Goal: Information Seeking & Learning: Learn about a topic

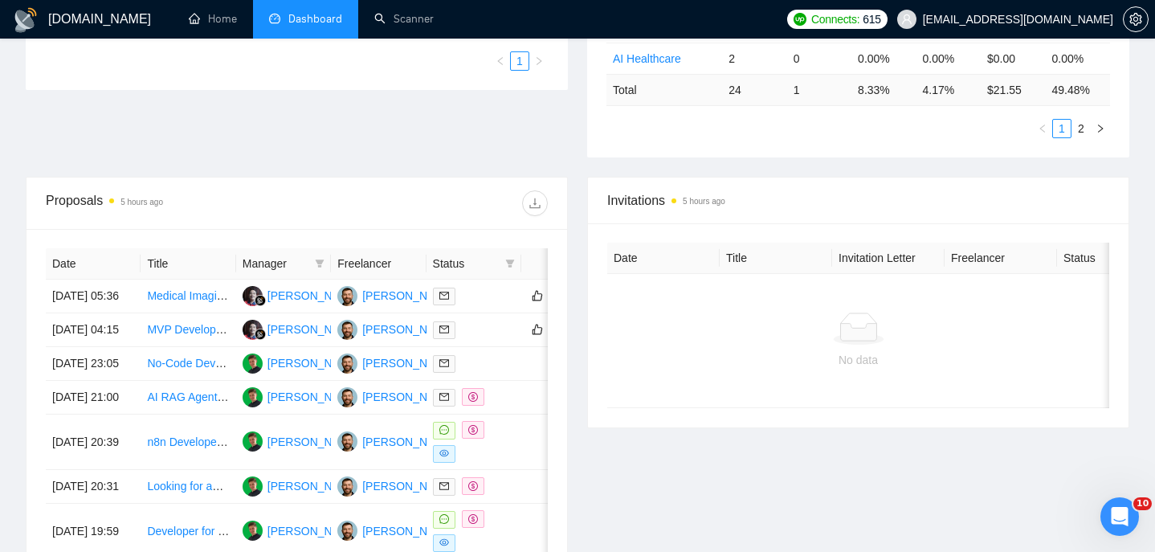
scroll to position [480, 0]
click at [119, 313] on td "[DATE] 05:36" at bounding box center [93, 296] width 95 height 34
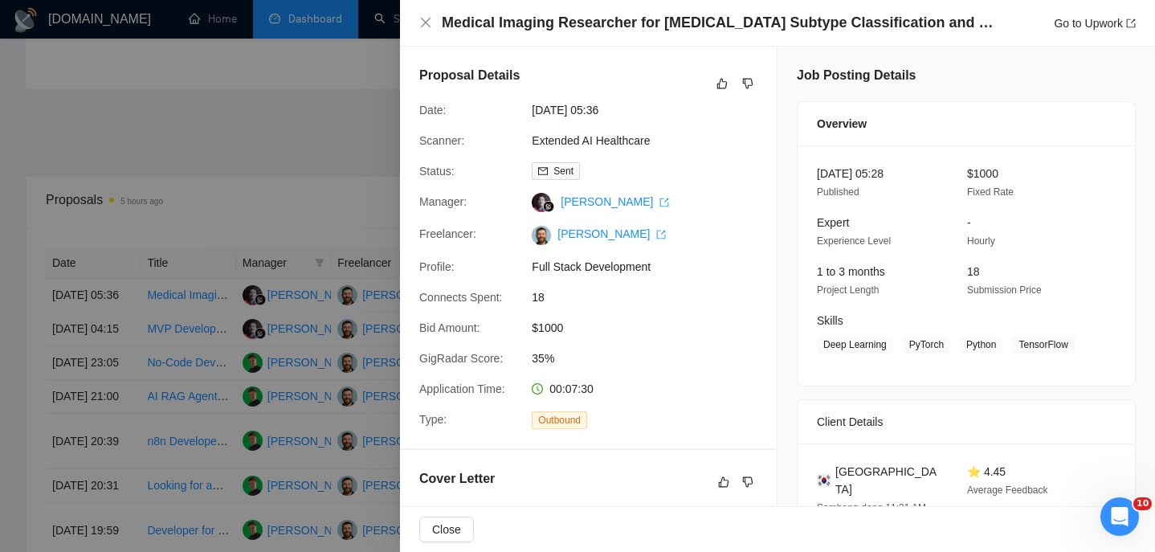
click at [570, 27] on h4 "Medical Imaging Researcher for [MEDICAL_DATA] Subtype Classification and Outlie…" at bounding box center [719, 23] width 554 height 20
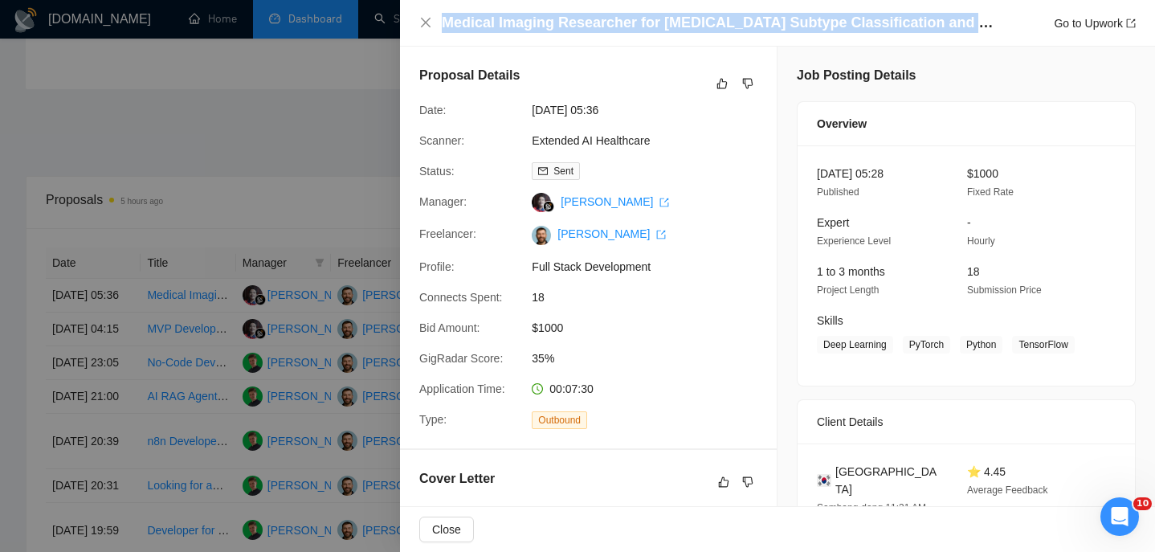
click at [570, 27] on h4 "Medical Imaging Researcher for [MEDICAL_DATA] Subtype Classification and Outlie…" at bounding box center [719, 23] width 554 height 20
click at [428, 23] on icon "close" at bounding box center [425, 22] width 13 height 13
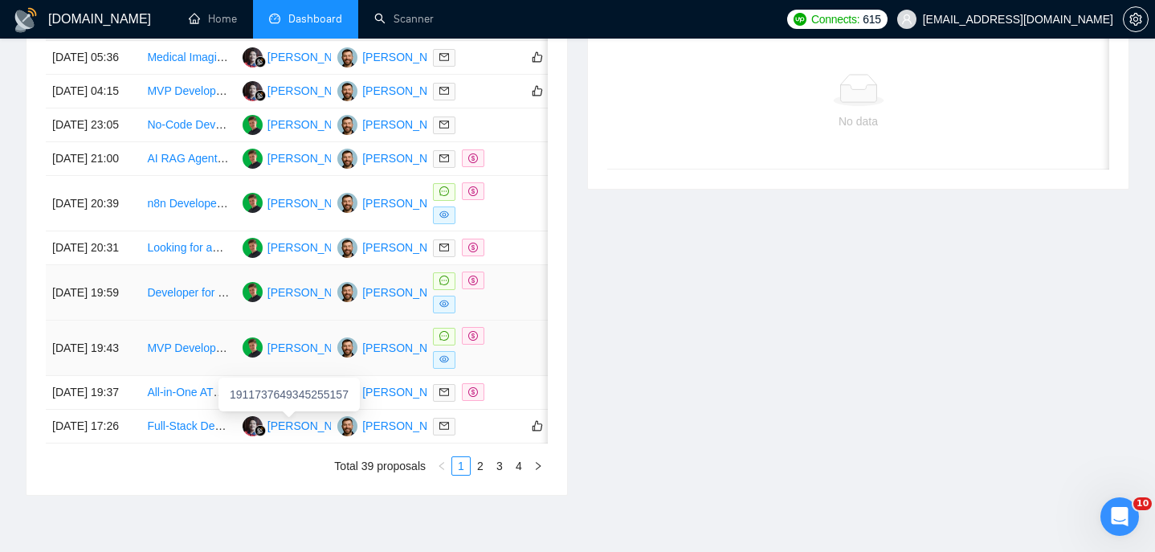
scroll to position [861, 0]
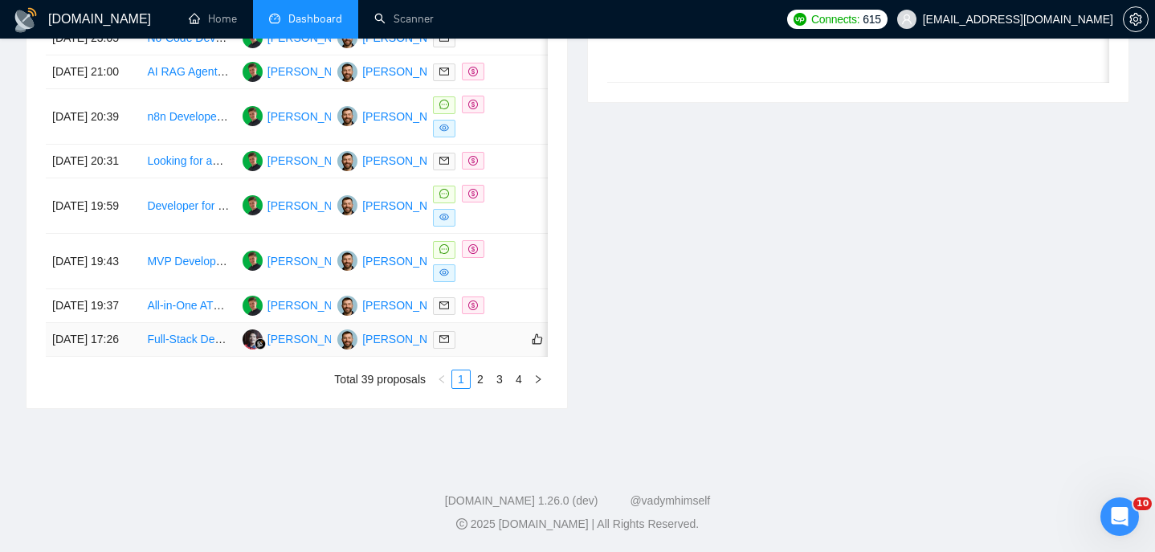
click at [93, 357] on td "[DATE] 17:26" at bounding box center [93, 340] width 95 height 34
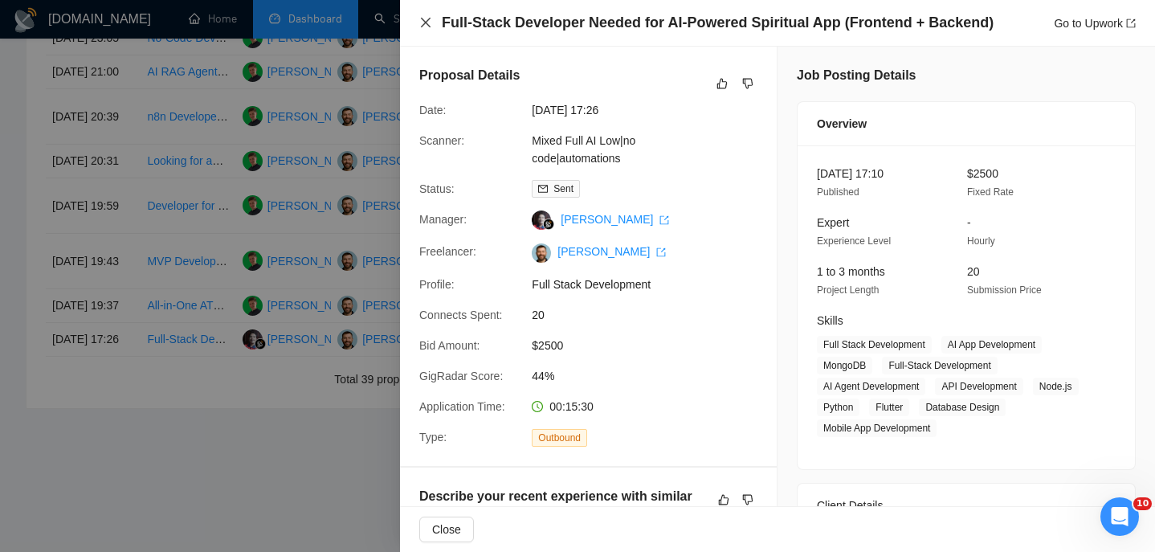
click at [428, 28] on icon "close" at bounding box center [425, 22] width 13 height 13
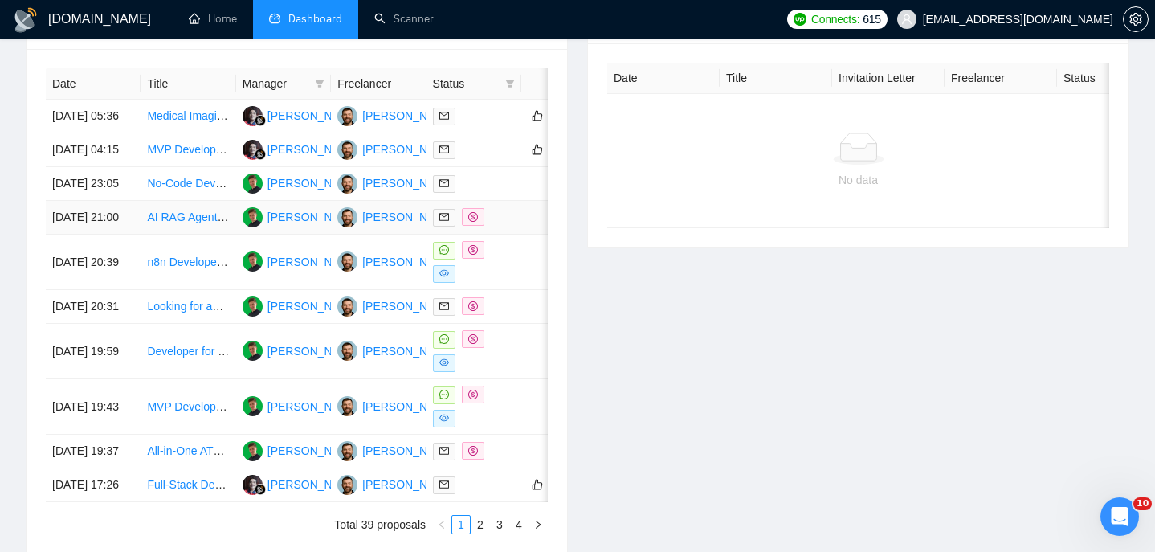
scroll to position [656, 0]
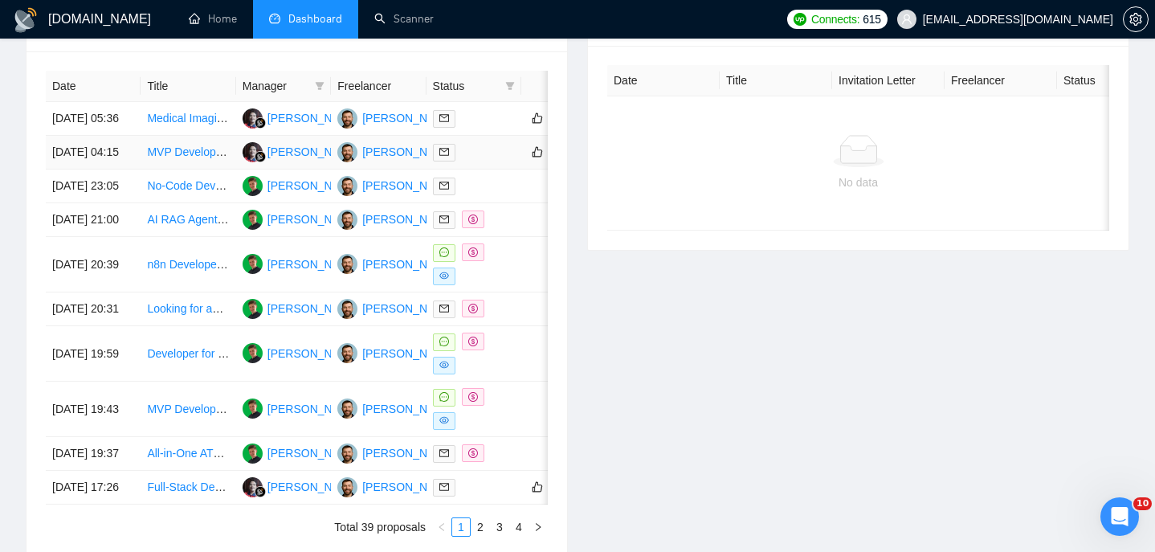
click at [113, 170] on td "[DATE] 04:15" at bounding box center [93, 153] width 95 height 34
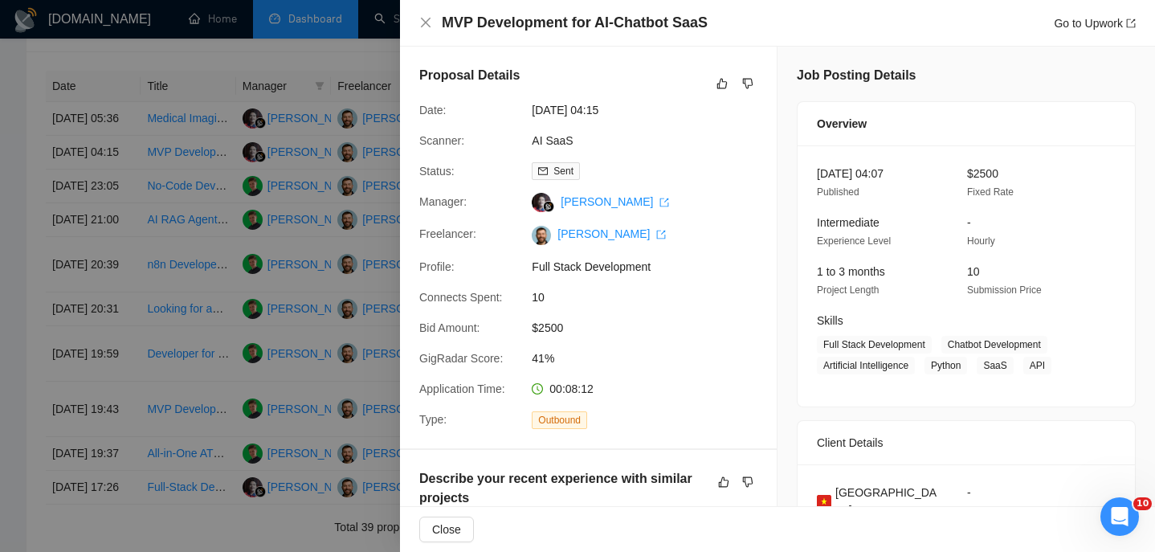
click at [513, 18] on h4 "MVP Development for AI-Chatbot SaaS" at bounding box center [575, 23] width 266 height 20
copy h4 "MVP Development for AI-Chatbot SaaS"
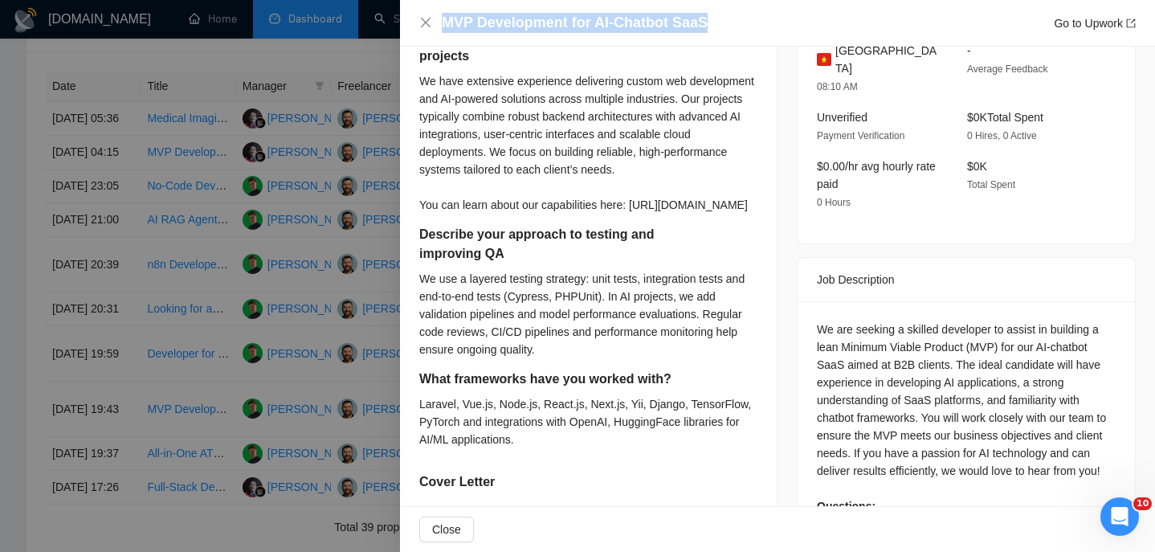
scroll to position [451, 0]
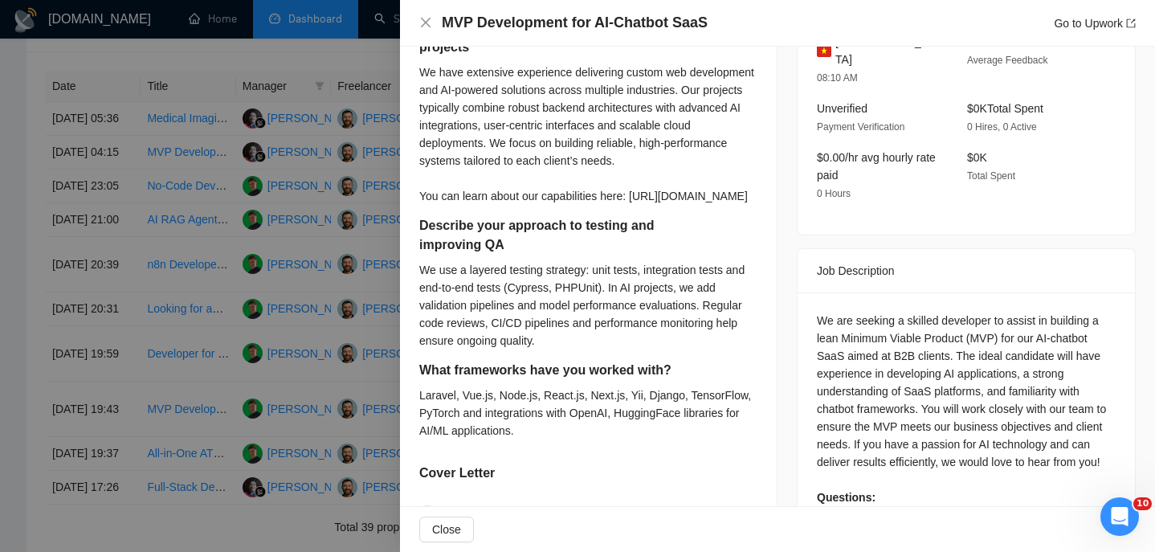
click at [423, 30] on div "MVP Development for AI-Chatbot SaaS Go to Upwork" at bounding box center [777, 23] width 717 height 20
click at [423, 27] on icon "close" at bounding box center [425, 22] width 13 height 13
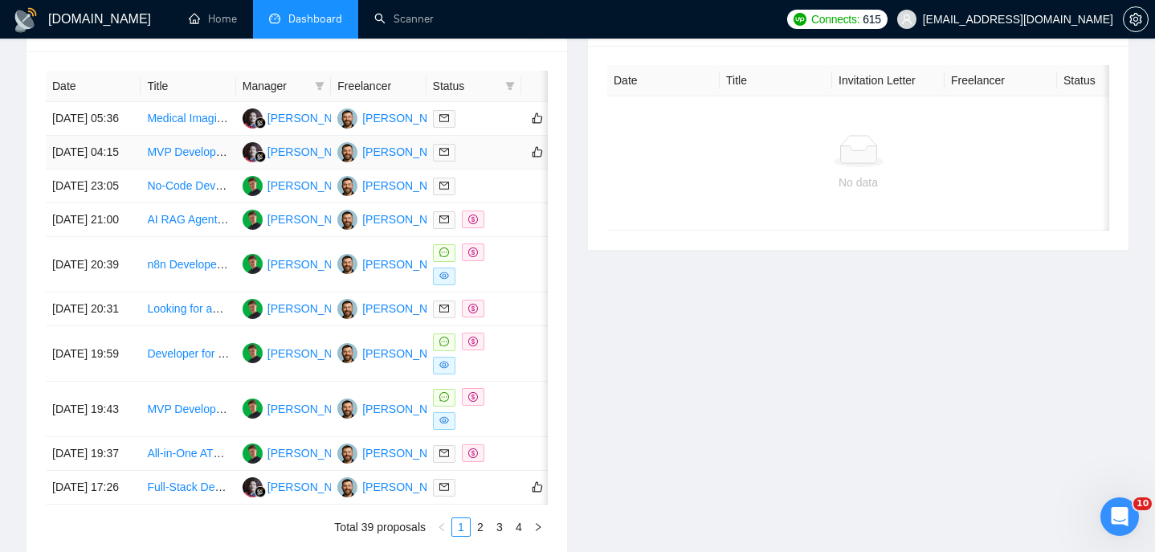
click at [117, 170] on td "[DATE] 04:15" at bounding box center [93, 153] width 95 height 34
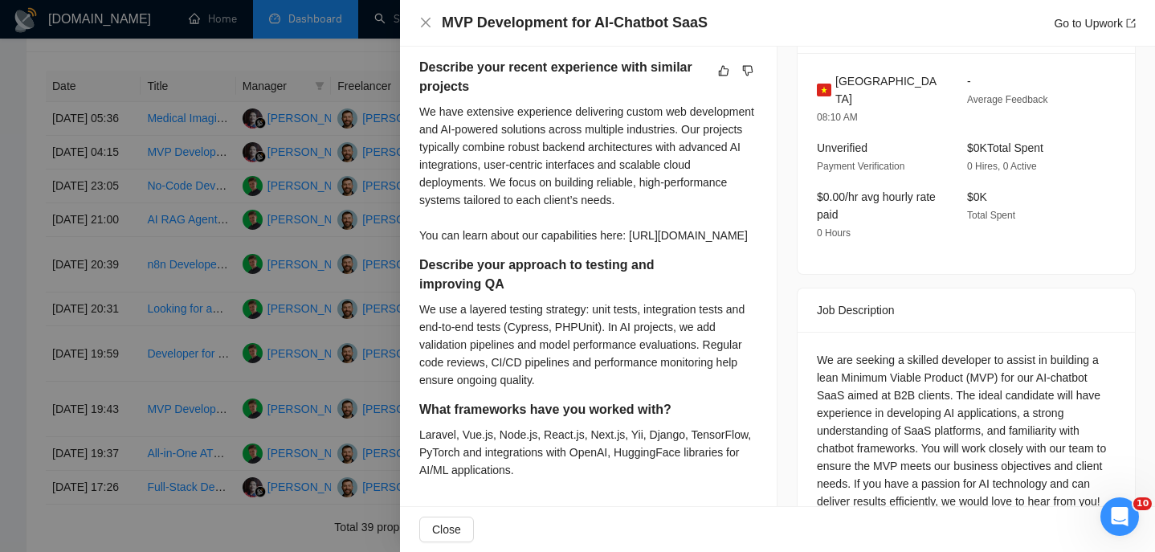
scroll to position [396, 0]
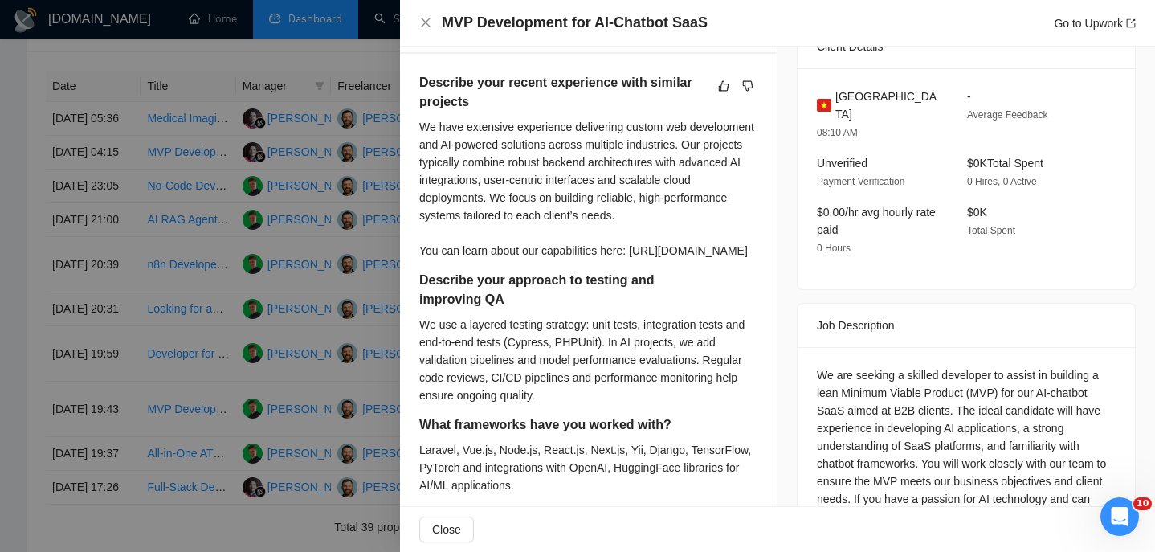
click at [865, 94] on span "[GEOGRAPHIC_DATA]" at bounding box center [889, 105] width 106 height 35
copy span "[GEOGRAPHIC_DATA]"
click at [421, 30] on div "MVP Development for AI-Chatbot SaaS Go to Upwork" at bounding box center [777, 23] width 717 height 20
click at [421, 18] on icon "close" at bounding box center [426, 23] width 10 height 10
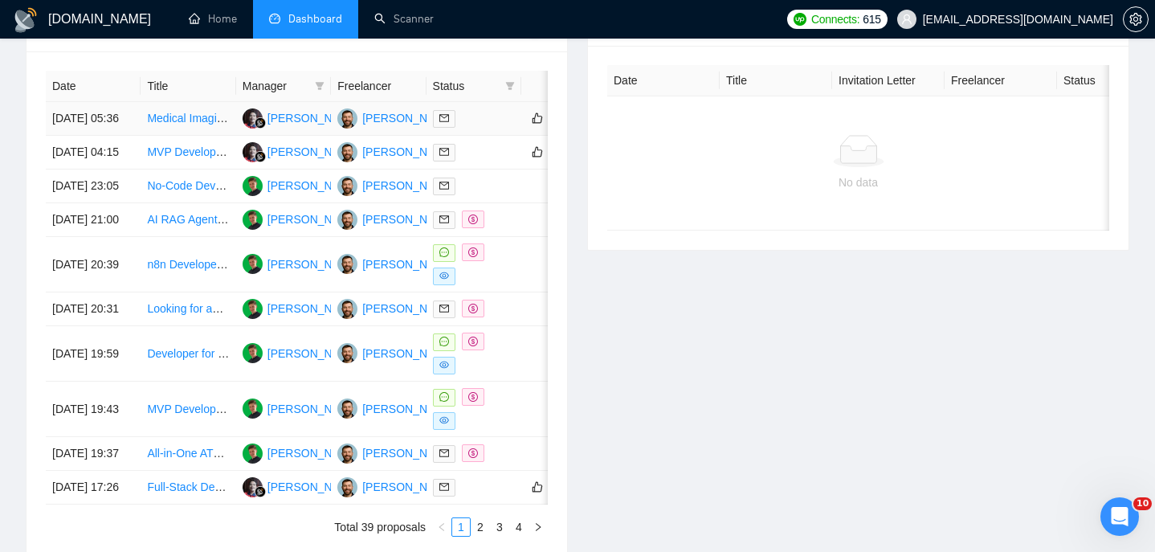
click at [117, 124] on td "[DATE] 05:36" at bounding box center [93, 119] width 95 height 34
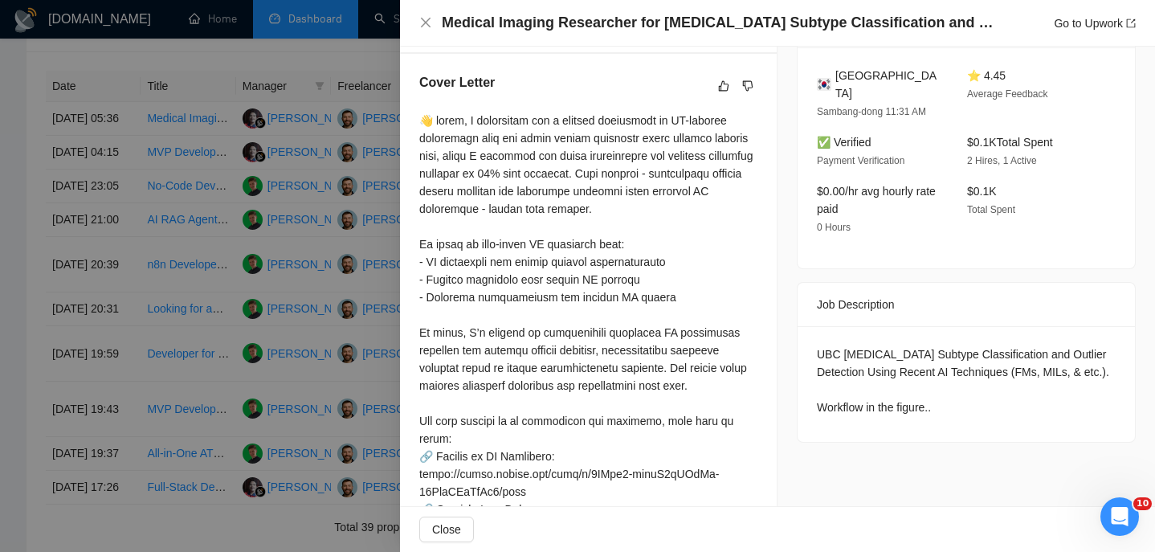
click at [502, 28] on h4 "Medical Imaging Researcher for [MEDICAL_DATA] Subtype Classification and Outlie…" at bounding box center [719, 23] width 554 height 20
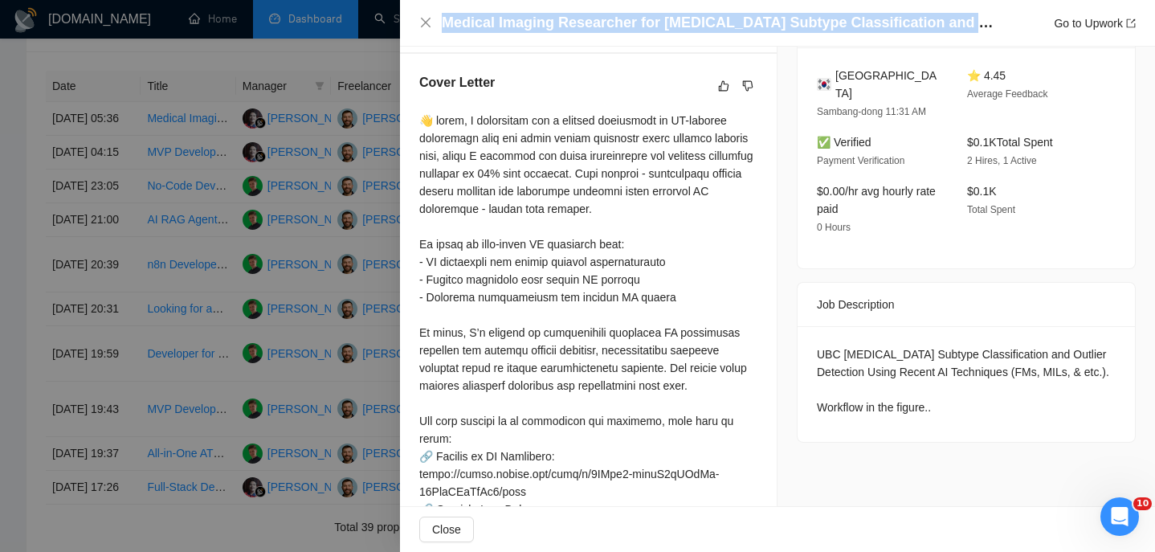
click at [502, 28] on h4 "Medical Imaging Researcher for [MEDICAL_DATA] Subtype Classification and Outlie…" at bounding box center [719, 23] width 554 height 20
copy h4 "Medical Imaging Researcher for [MEDICAL_DATA] Subtype Classification and Outlie…"
click at [428, 24] on icon "close" at bounding box center [425, 22] width 13 height 13
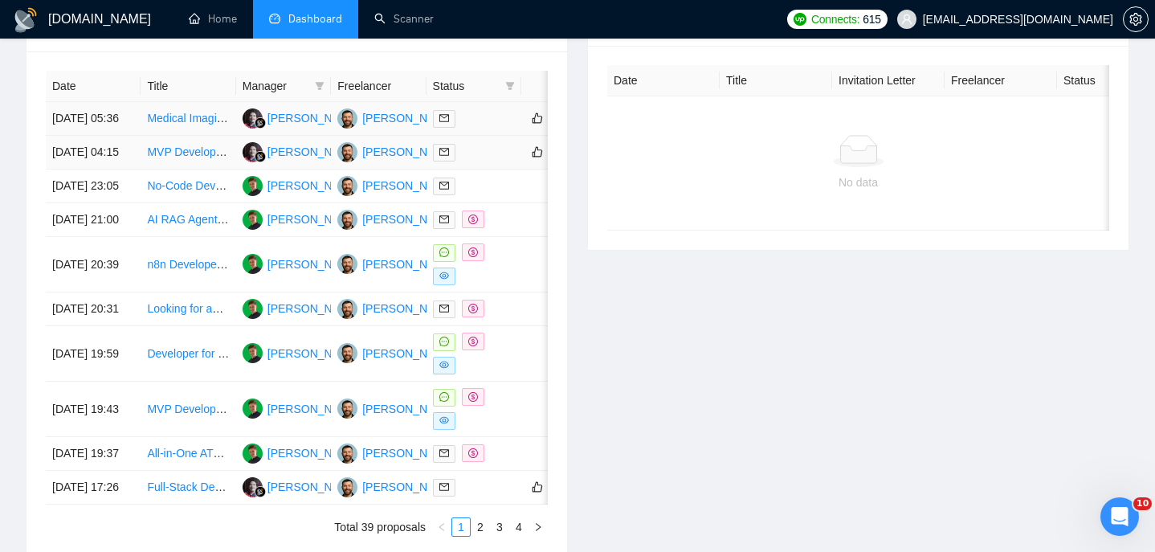
click at [126, 136] on td "[DATE] 05:36" at bounding box center [93, 119] width 95 height 34
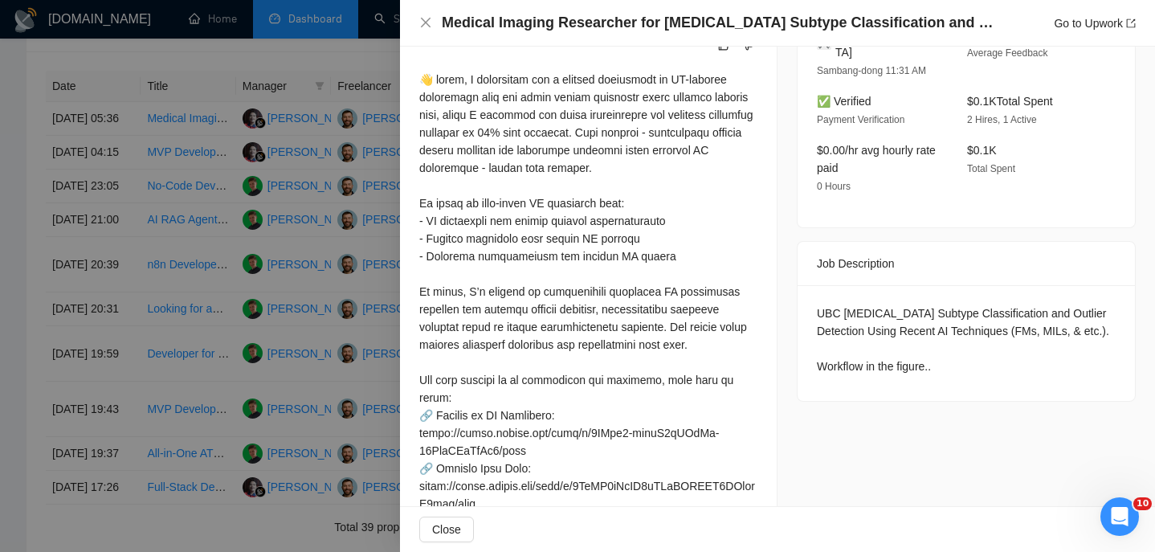
scroll to position [431, 0]
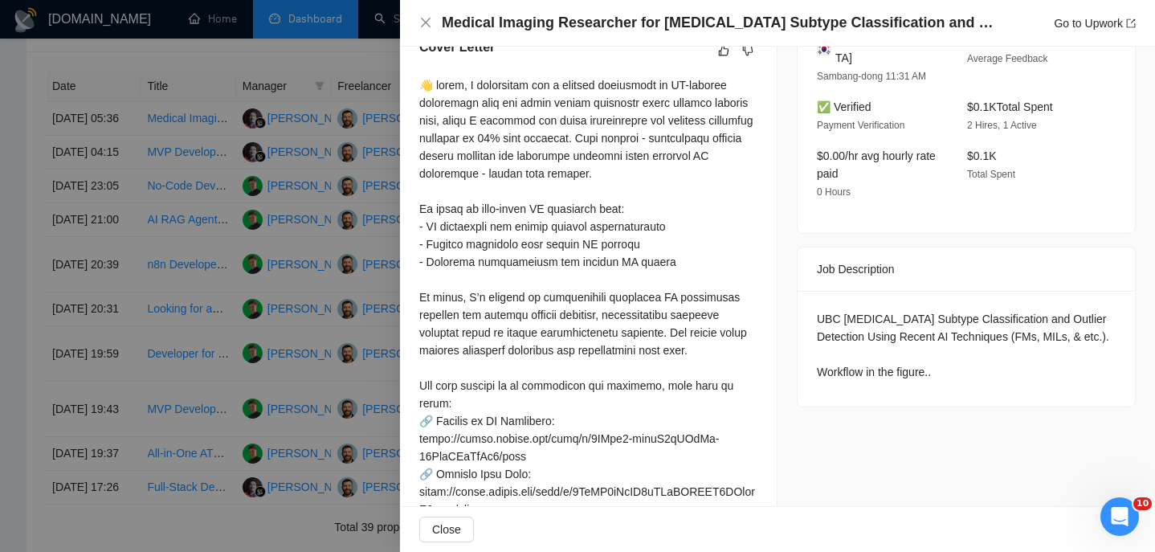
click at [840, 379] on div "UBC [MEDICAL_DATA] Subtype Classification and Outlier Detection Using Recent AI…" at bounding box center [966, 349] width 337 height 116
click at [840, 371] on div "UBC [MEDICAL_DATA] Subtype Classification and Outlier Detection Using Recent AI…" at bounding box center [966, 345] width 299 height 71
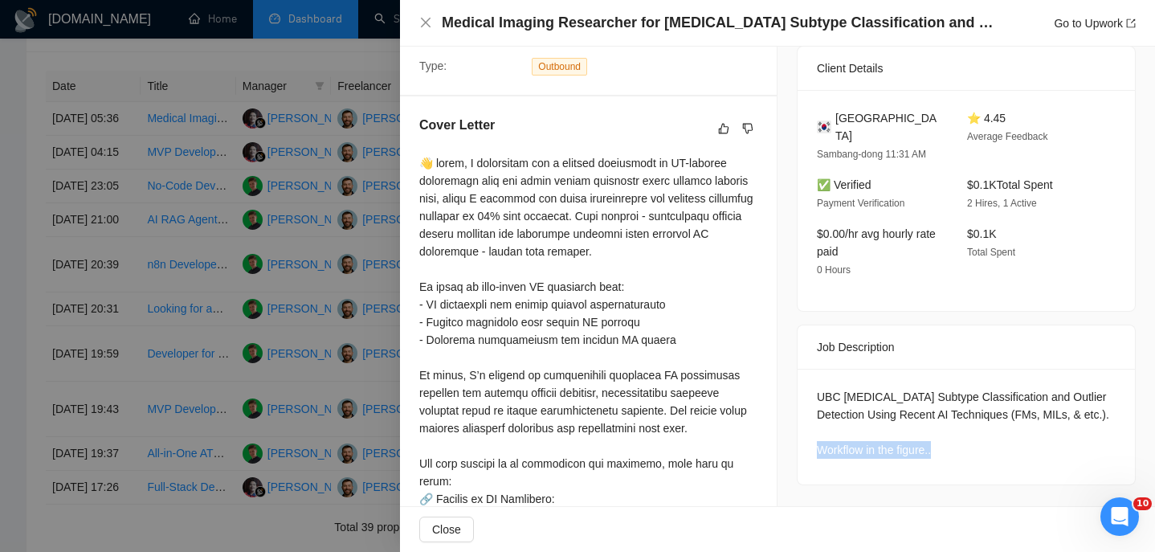
scroll to position [333, 0]
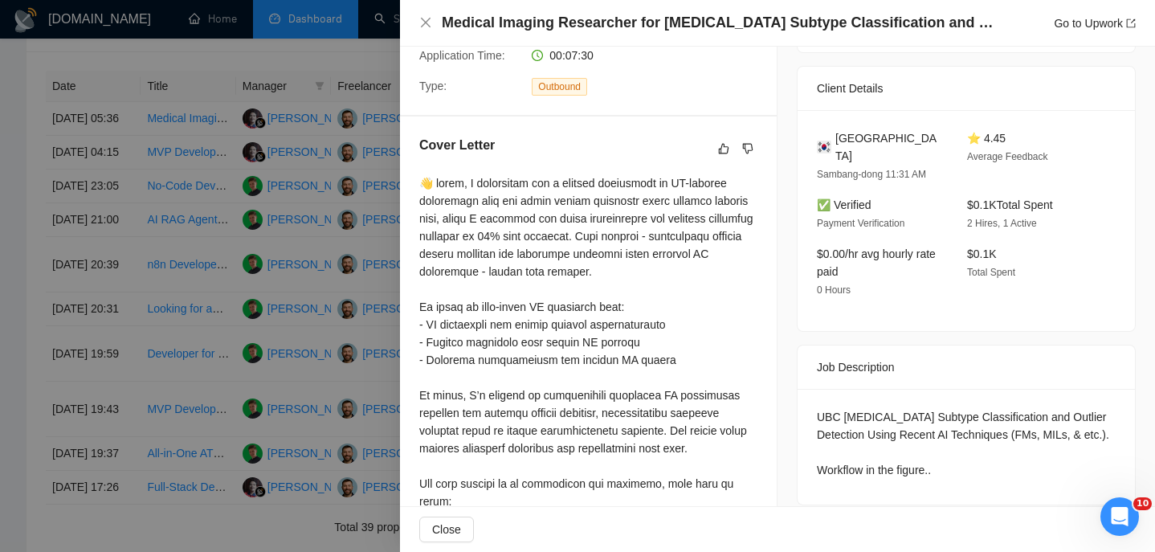
click at [902, 133] on div "[GEOGRAPHIC_DATA]" at bounding box center [879, 146] width 125 height 35
copy span "[GEOGRAPHIC_DATA]"
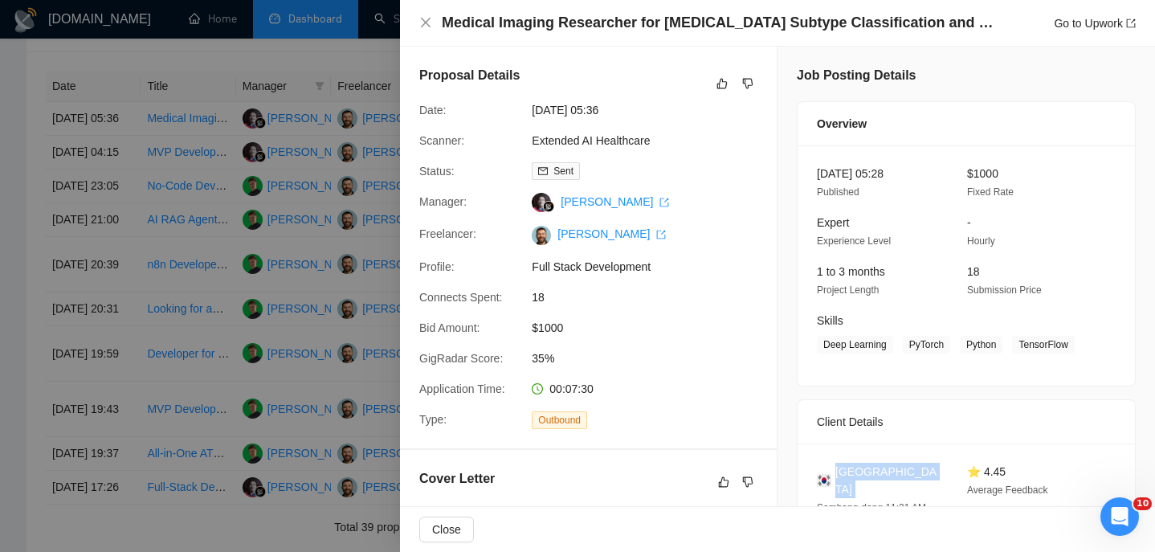
scroll to position [24, 0]
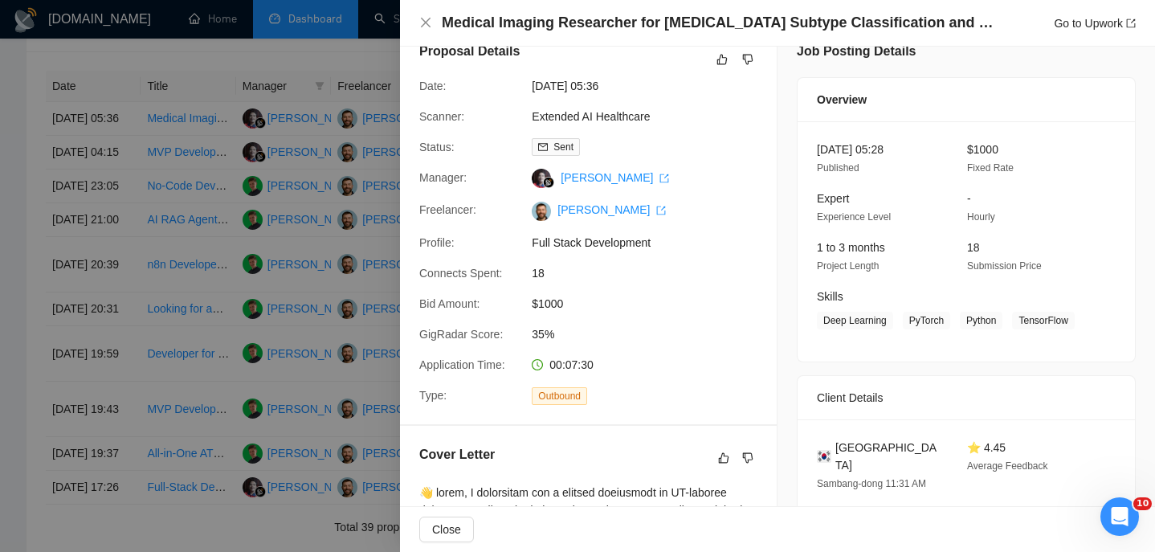
click at [797, 401] on div "Client Details [GEOGRAPHIC_DATA] Sambang-dong 11:31 AM ⭐ 4.45 Average Feedback …" at bounding box center [966, 508] width 339 height 266
click at [428, 30] on div "Medical Imaging Researcher for [MEDICAL_DATA] Subtype Classification and Outlie…" at bounding box center [777, 23] width 717 height 20
click at [426, 26] on icon "close" at bounding box center [425, 22] width 13 height 13
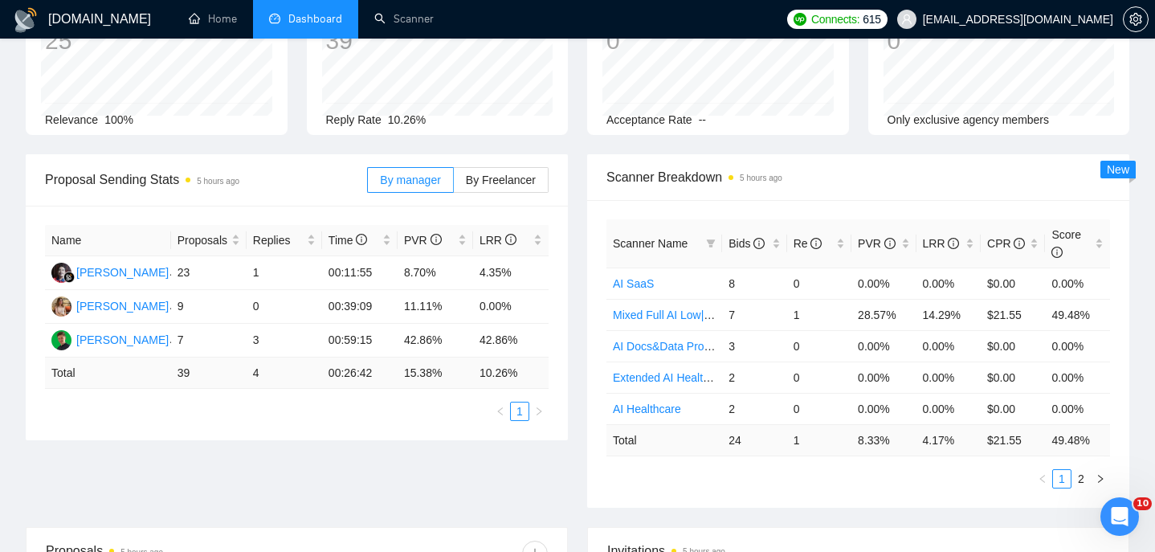
scroll to position [0, 0]
